Goal: Obtain resource: Download file/media

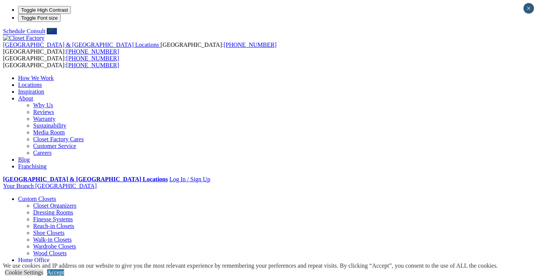
click at [52, 202] on link "Closet Organizers" at bounding box center [54, 205] width 43 height 6
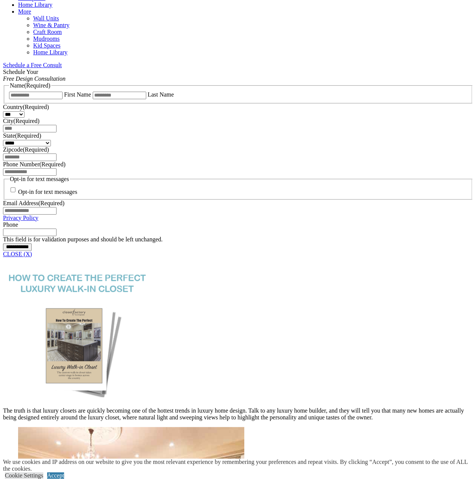
scroll to position [264, 0]
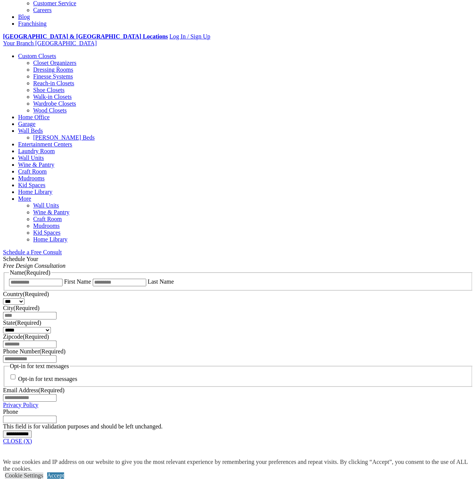
scroll to position [113, 0]
